Goal: Task Accomplishment & Management: Manage account settings

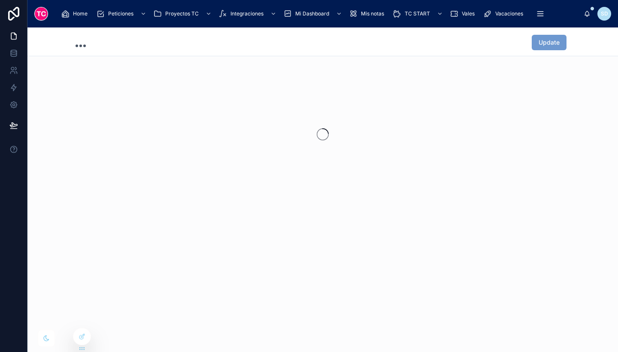
click at [77, 14] on span "Home" at bounding box center [80, 13] width 15 height 7
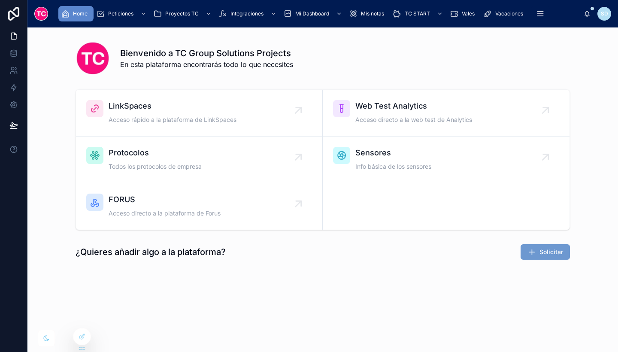
click at [173, 101] on span "LinkSpaces" at bounding box center [173, 106] width 128 height 12
click at [82, 336] on icon at bounding box center [82, 335] width 3 height 3
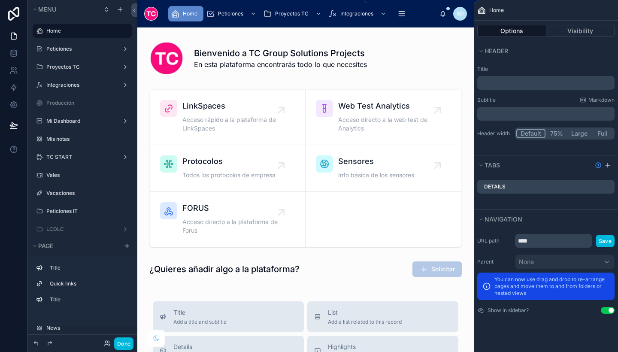
click at [229, 15] on span "Peticiones" at bounding box center [230, 13] width 25 height 7
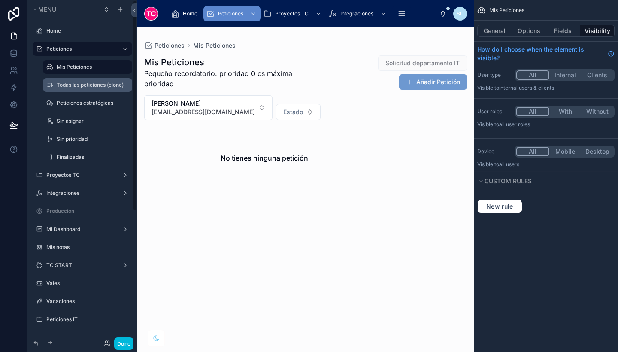
click at [0, 0] on icon "scrollable content" at bounding box center [0, 0] width 0 height 0
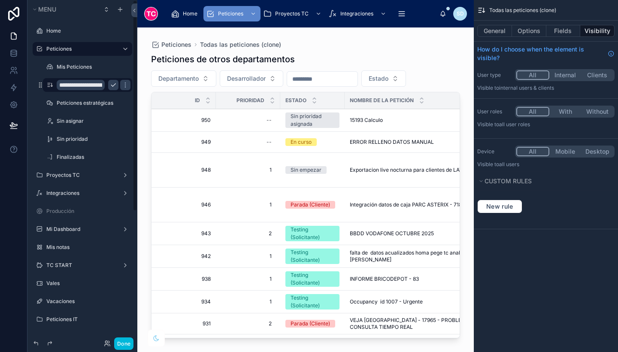
click at [84, 86] on input "**********" at bounding box center [81, 85] width 48 height 10
type input "**********"
click at [112, 86] on icon "scrollable content" at bounding box center [113, 85] width 4 height 3
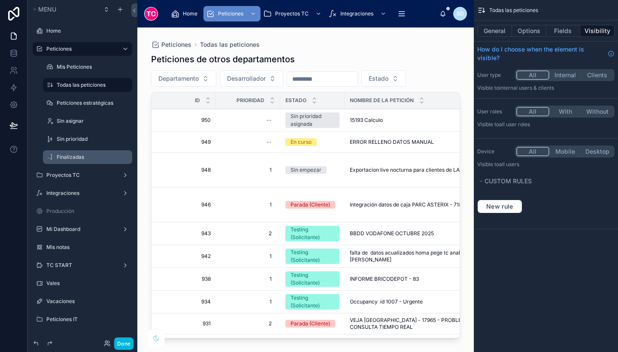
click at [88, 158] on label "Finalizadas" at bounding box center [92, 157] width 70 height 7
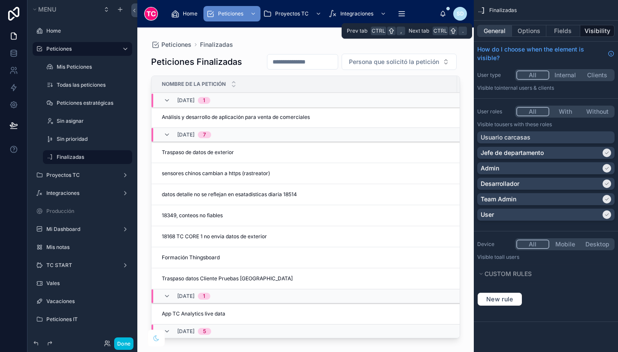
click at [503, 30] on button "General" at bounding box center [494, 31] width 35 height 12
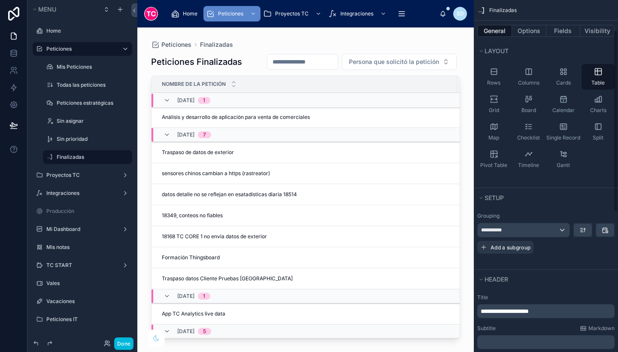
scroll to position [58, 0]
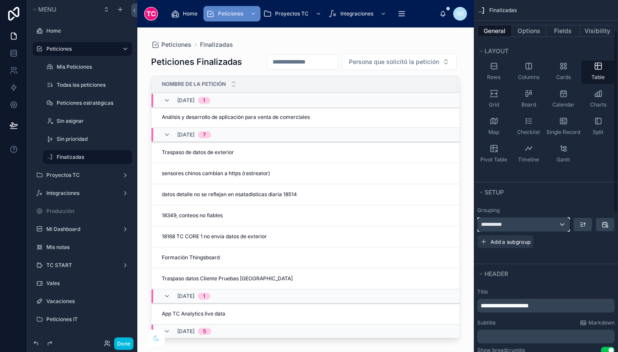
click at [533, 224] on div "**********" at bounding box center [524, 225] width 92 height 14
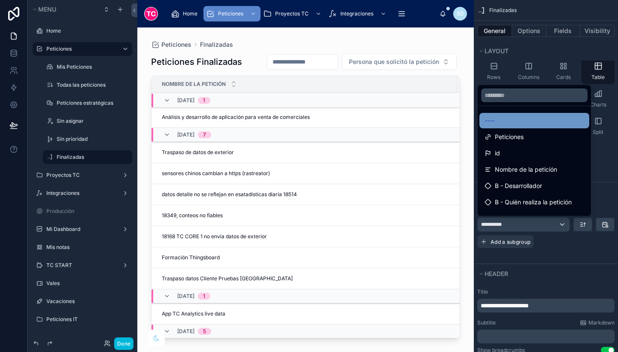
click at [520, 118] on div "----" at bounding box center [534, 120] width 100 height 10
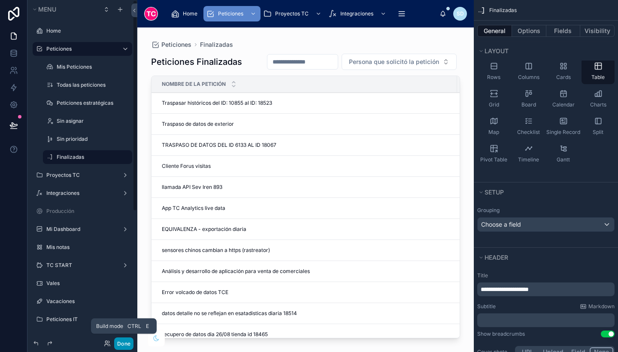
click at [121, 347] on button "Done" at bounding box center [123, 343] width 19 height 12
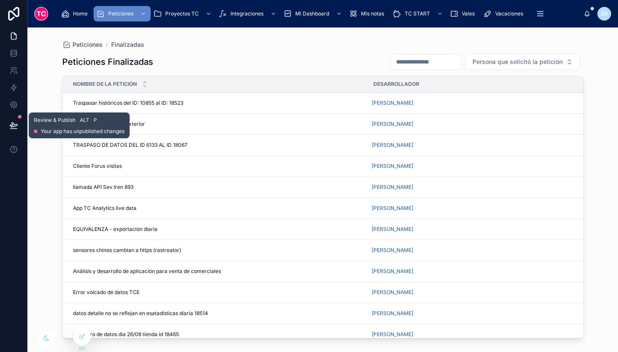
click at [9, 130] on button at bounding box center [13, 125] width 19 height 24
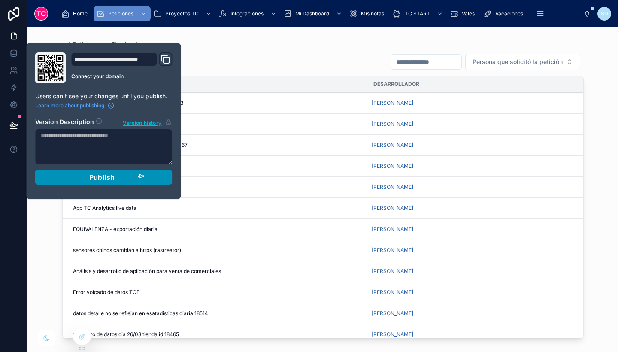
click at [103, 182] on button "Publish" at bounding box center [103, 177] width 137 height 15
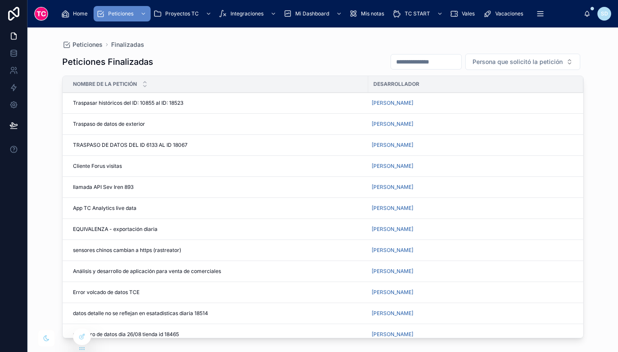
click at [329, 45] on div "Peticiones Finalizadas" at bounding box center [322, 44] width 521 height 7
click at [81, 337] on icon at bounding box center [82, 335] width 3 height 3
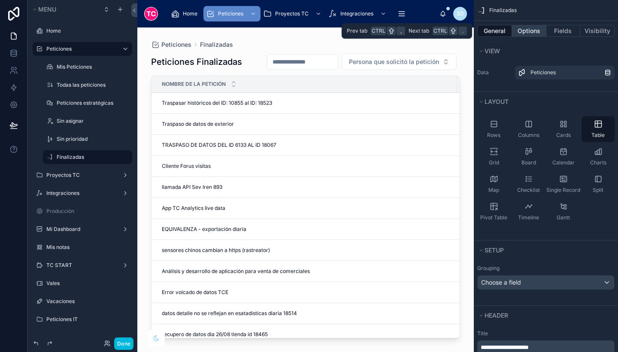
click at [527, 35] on button "Options" at bounding box center [529, 31] width 34 height 12
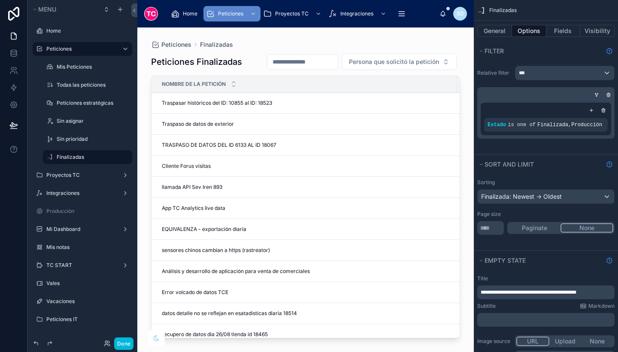
scroll to position [22, 0]
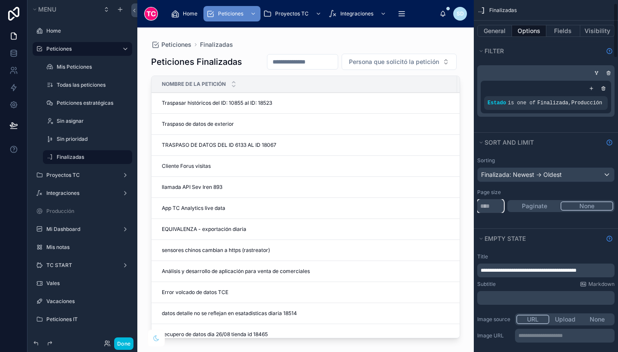
click at [500, 204] on input "**" at bounding box center [490, 206] width 27 height 14
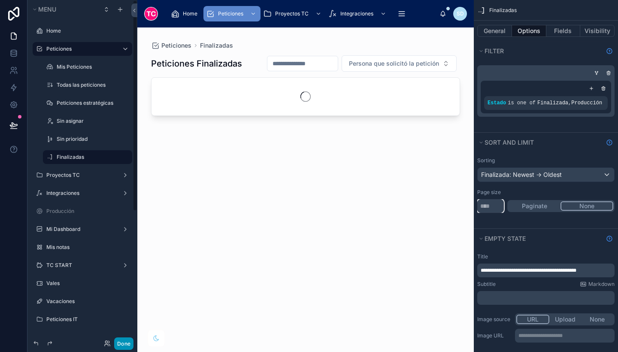
type input "******"
click at [123, 341] on button "Done" at bounding box center [123, 343] width 19 height 12
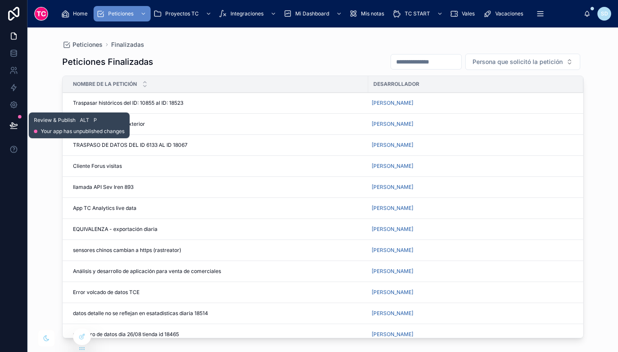
click at [16, 129] on icon at bounding box center [13, 129] width 6 height 0
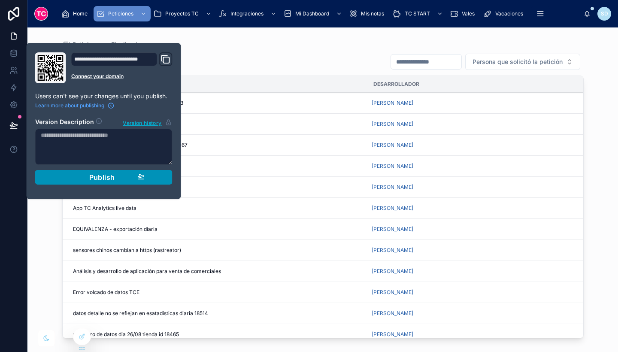
click at [104, 174] on span "Publish" at bounding box center [102, 177] width 26 height 9
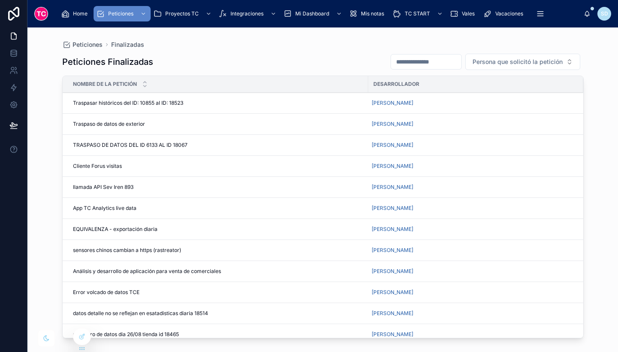
click at [233, 56] on div "Peticiones Finalizadas Persona que solicitó la petición" at bounding box center [322, 61] width 521 height 17
click at [16, 12] on icon at bounding box center [13, 14] width 17 height 14
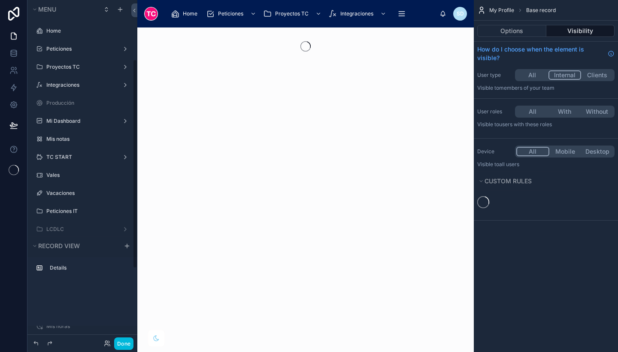
scroll to position [97, 0]
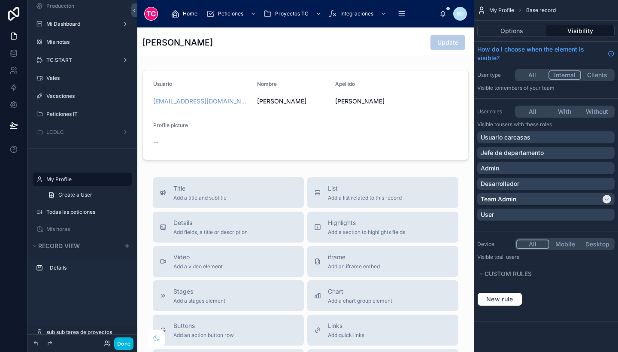
click at [391, 145] on div at bounding box center [305, 289] width 336 height 524
click at [127, 347] on button "Done" at bounding box center [123, 343] width 19 height 12
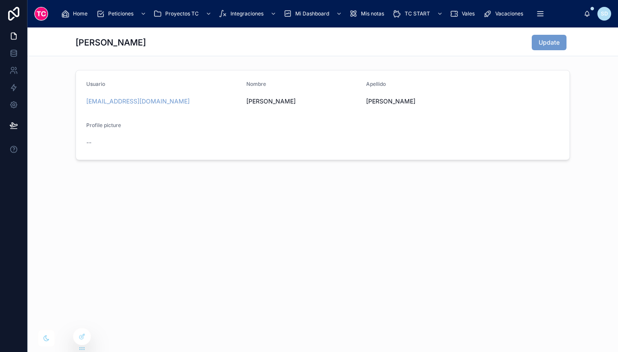
click at [66, 17] on icon "scrollable content" at bounding box center [65, 13] width 9 height 9
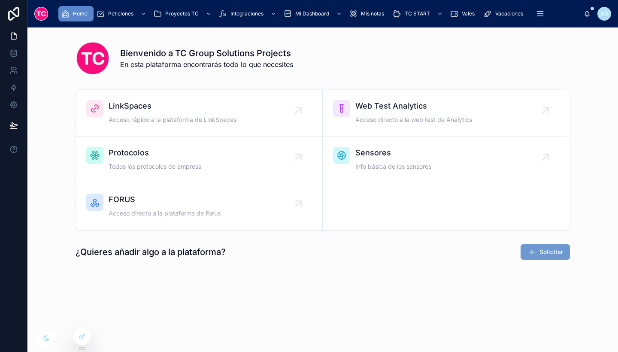
click at [203, 117] on span "Acceso rápido a la plataforma de LinkSpaces" at bounding box center [173, 119] width 128 height 9
